Goal: Task Accomplishment & Management: Manage account settings

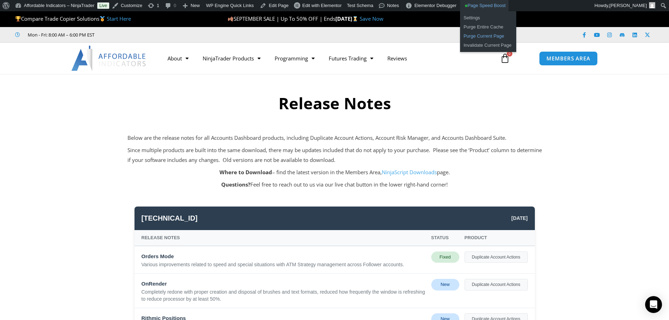
click at [475, 36] on link "Purge Current Page" at bounding box center [488, 36] width 56 height 9
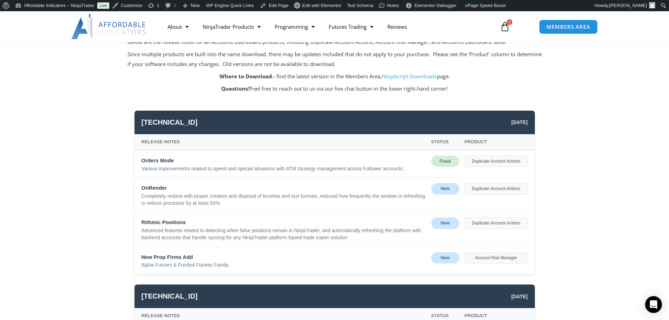
scroll to position [105, 0]
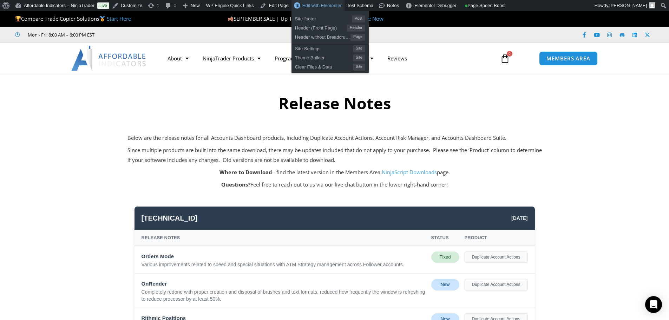
click at [321, 7] on span "Edit with Elementor" at bounding box center [321, 5] width 39 height 5
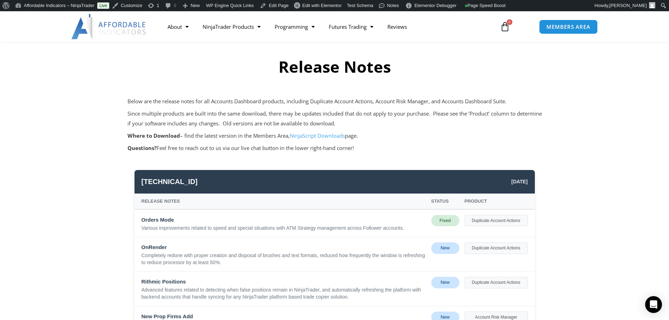
scroll to position [35, 0]
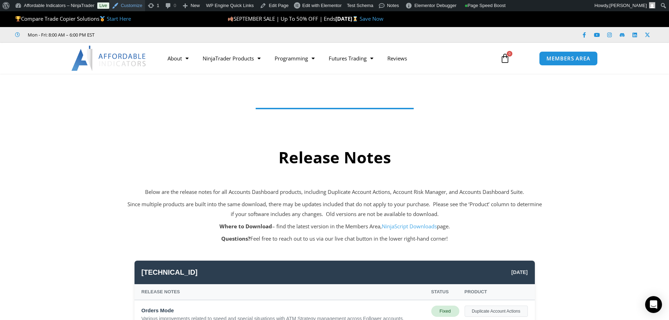
click at [133, 6] on link "Customize" at bounding box center [127, 5] width 36 height 11
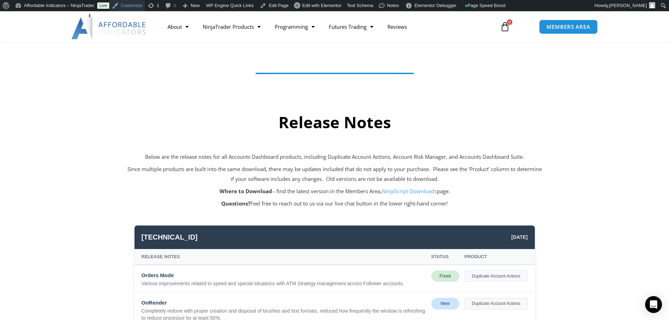
click at [132, 6] on link "Customize" at bounding box center [127, 5] width 36 height 11
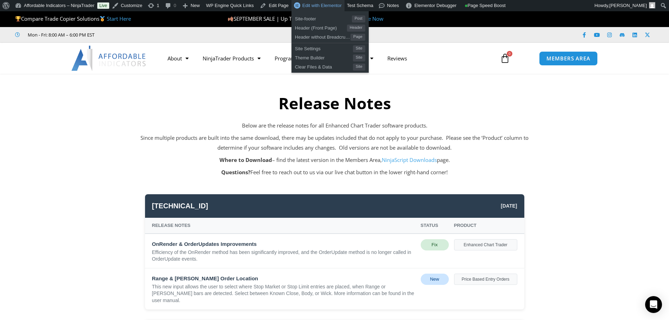
click at [318, 6] on span "Edit with Elementor" at bounding box center [321, 5] width 39 height 5
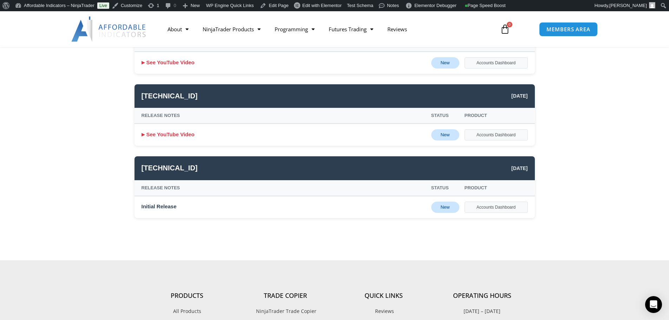
scroll to position [878, 0]
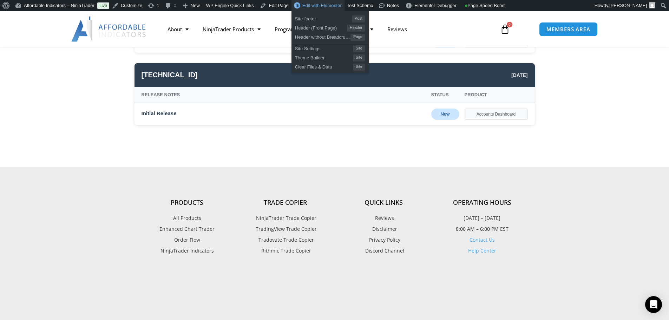
click at [317, 4] on span "Edit with Elementor" at bounding box center [321, 5] width 39 height 5
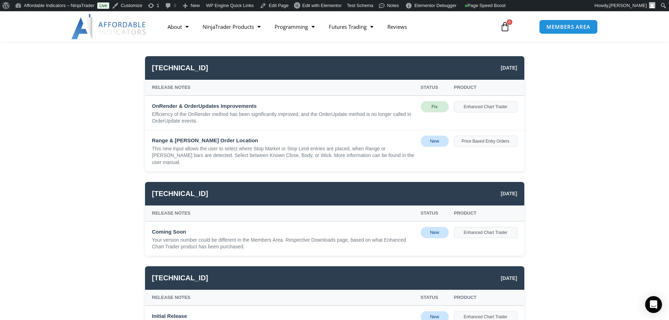
scroll to position [35, 0]
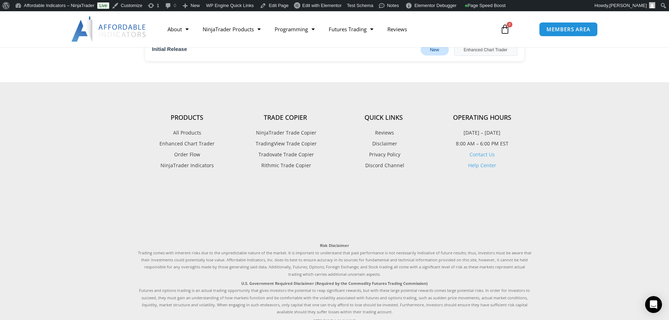
scroll to position [351, 0]
